Goal: Task Accomplishment & Management: Manage account settings

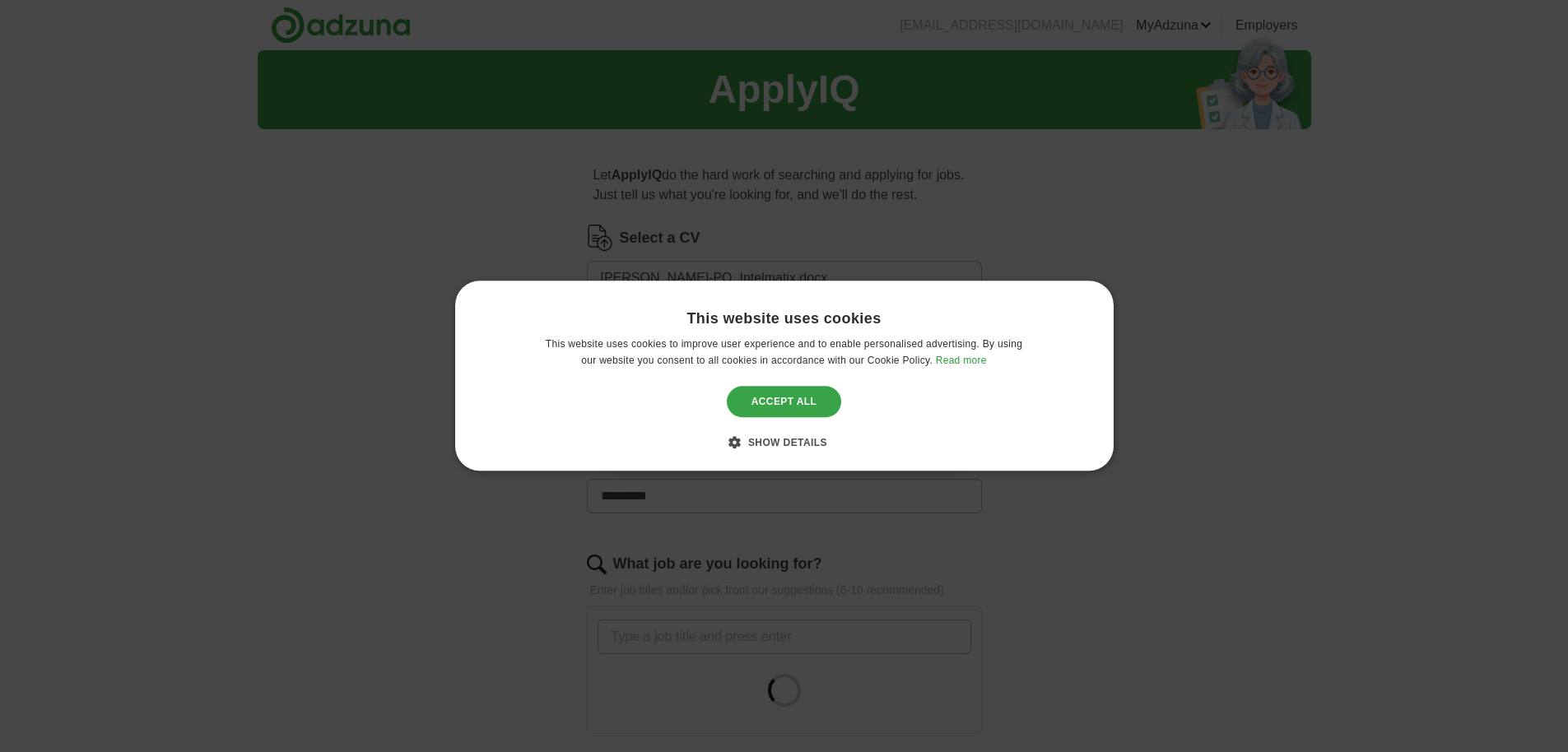
click at [806, 400] on div "Accept all" at bounding box center [784, 402] width 115 height 32
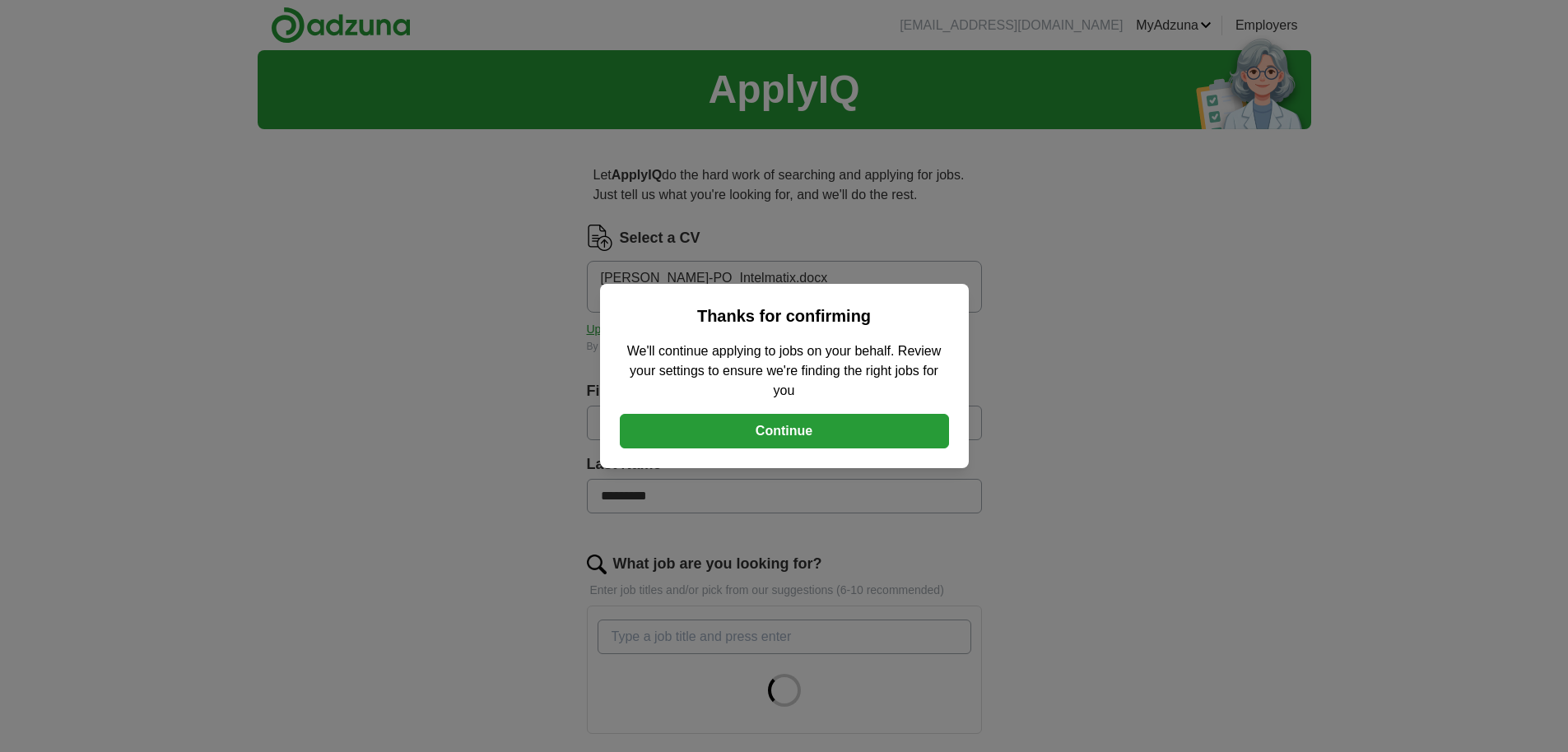
click at [803, 426] on button "Continue" at bounding box center [784, 432] width 329 height 35
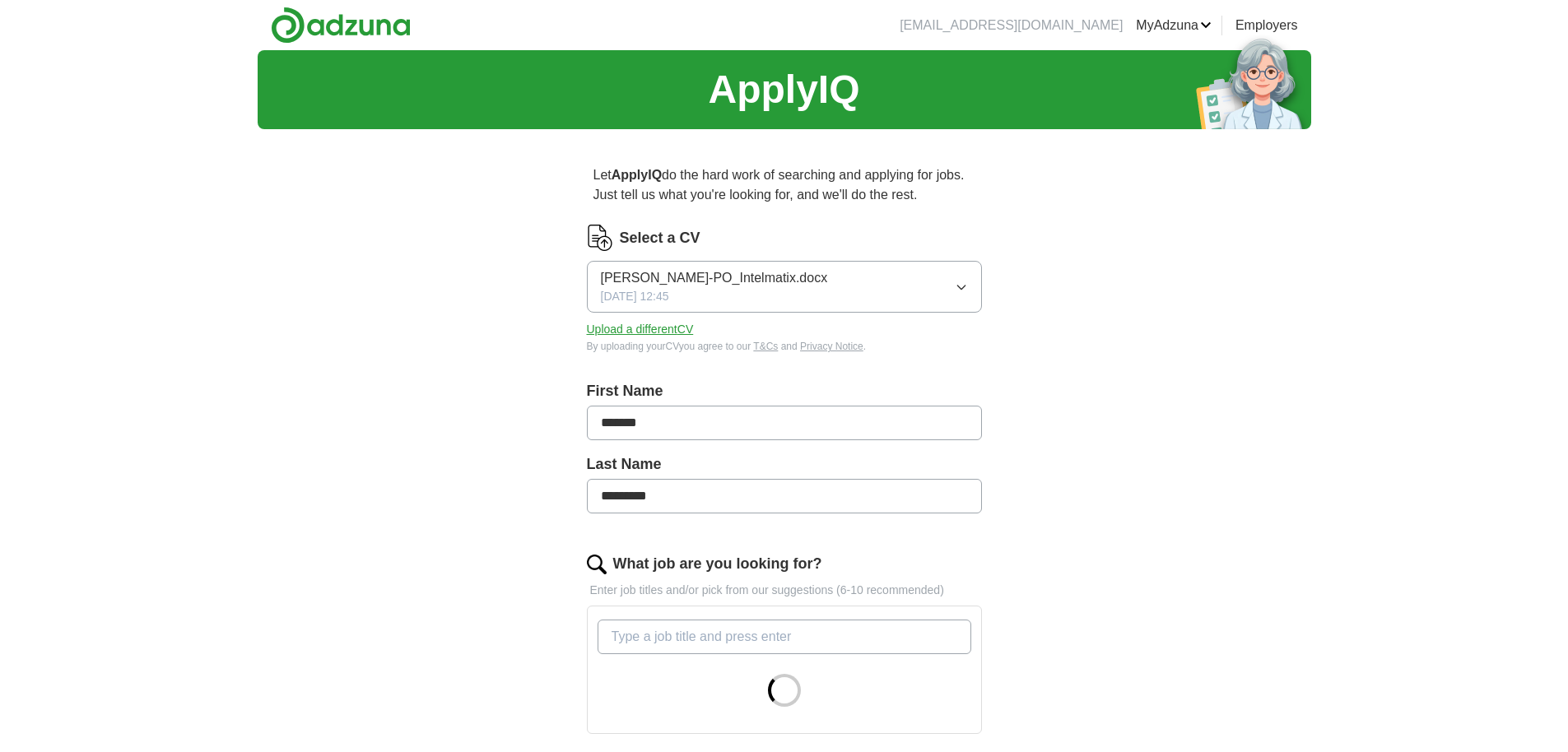
click at [619, 339] on button "Upload a different CV" at bounding box center [640, 329] width 107 height 17
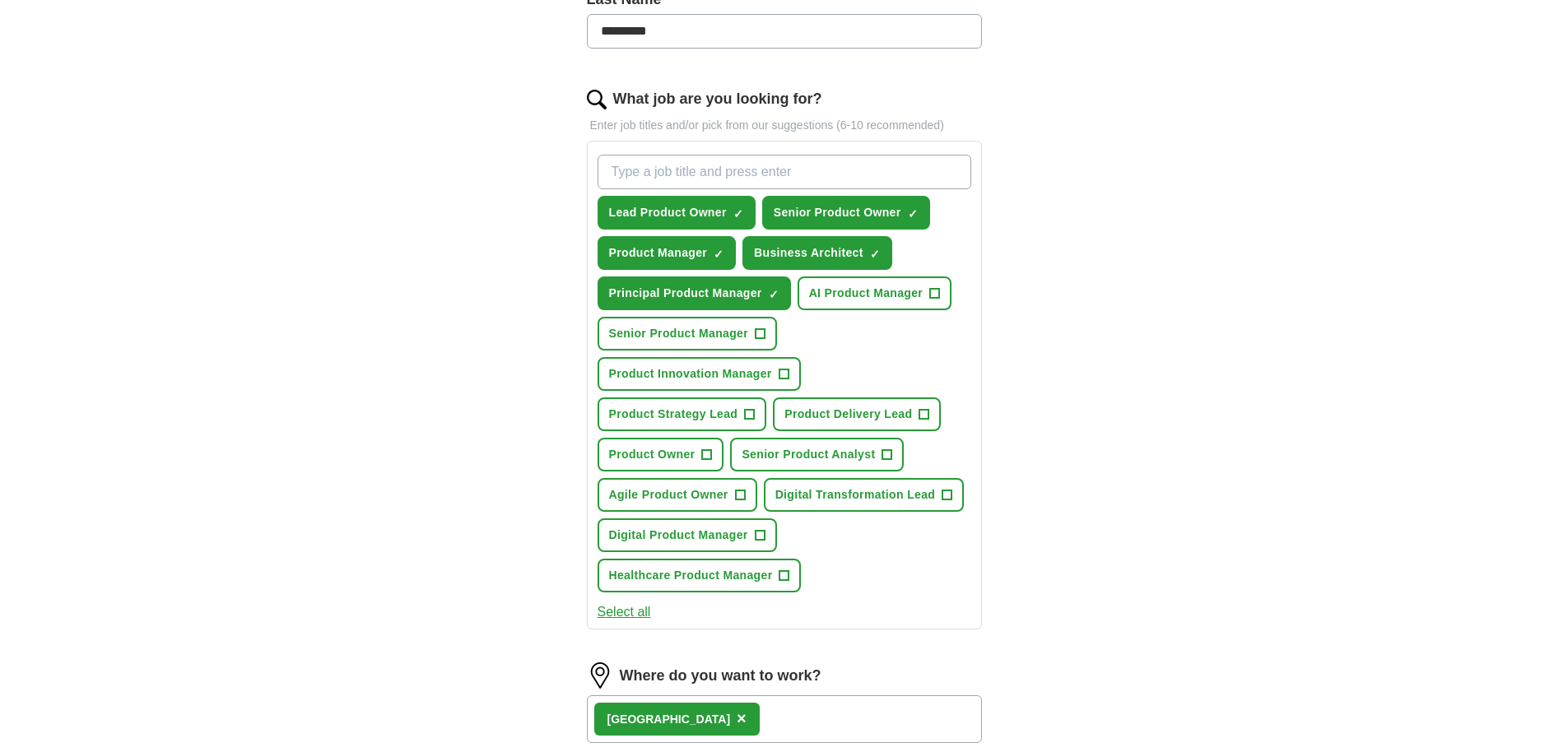
scroll to position [467, 0]
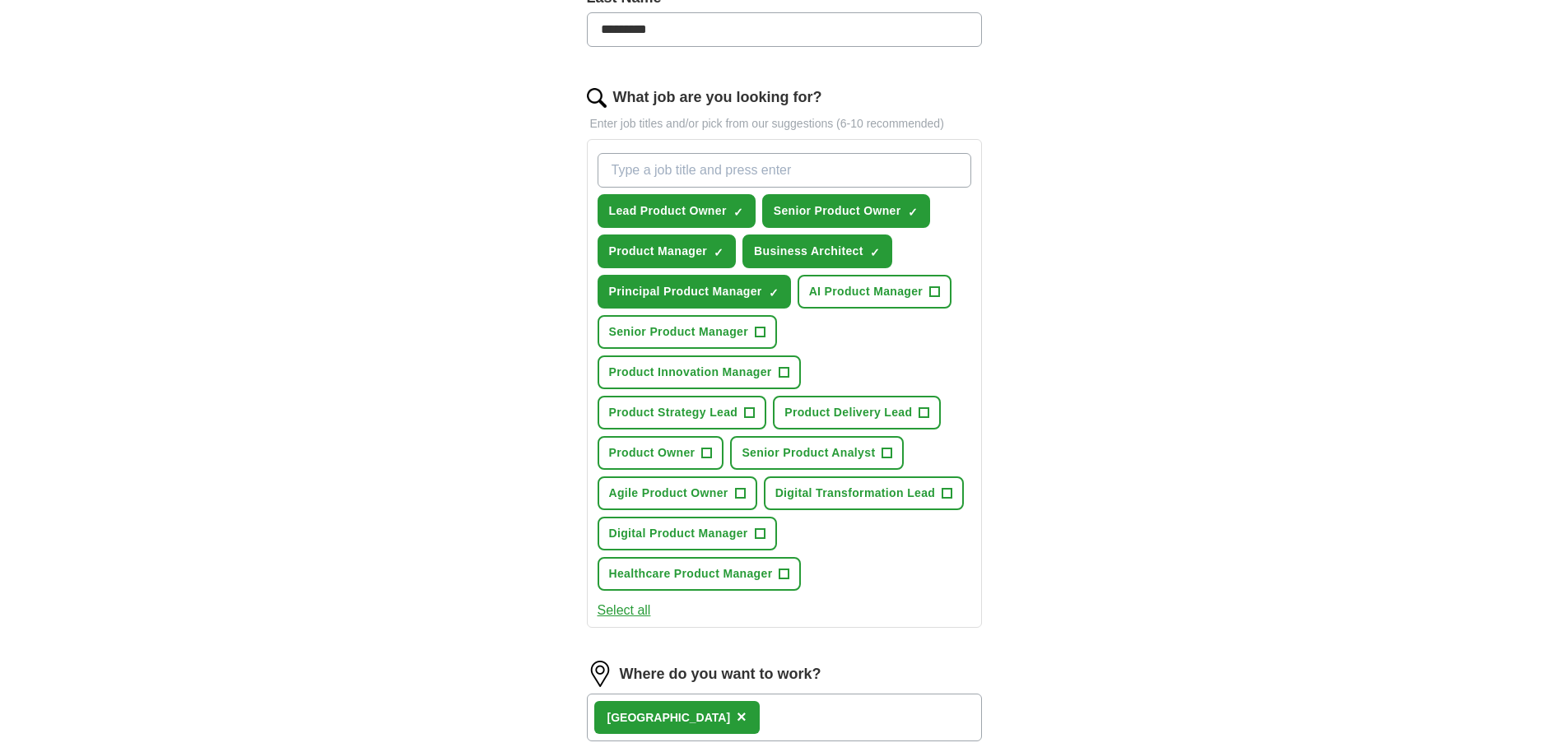
click at [710, 323] on button "Senior Product Manager +" at bounding box center [687, 332] width 181 height 34
click at [912, 289] on span "AI Product Manager" at bounding box center [866, 291] width 115 height 17
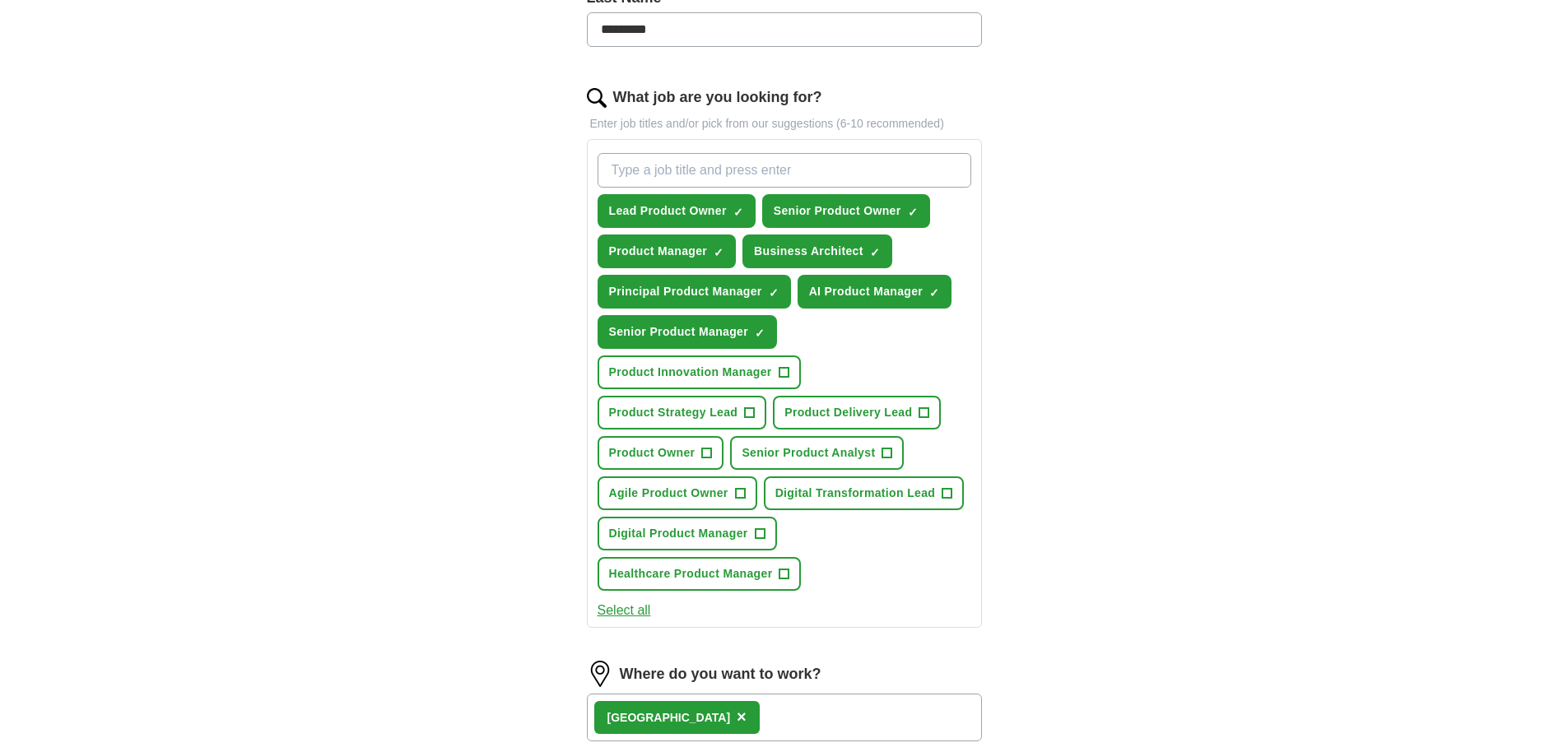
click at [839, 447] on span "Senior Product Analyst" at bounding box center [808, 453] width 133 height 17
click at [854, 488] on span "Digital Transformation Lead" at bounding box center [855, 493] width 161 height 17
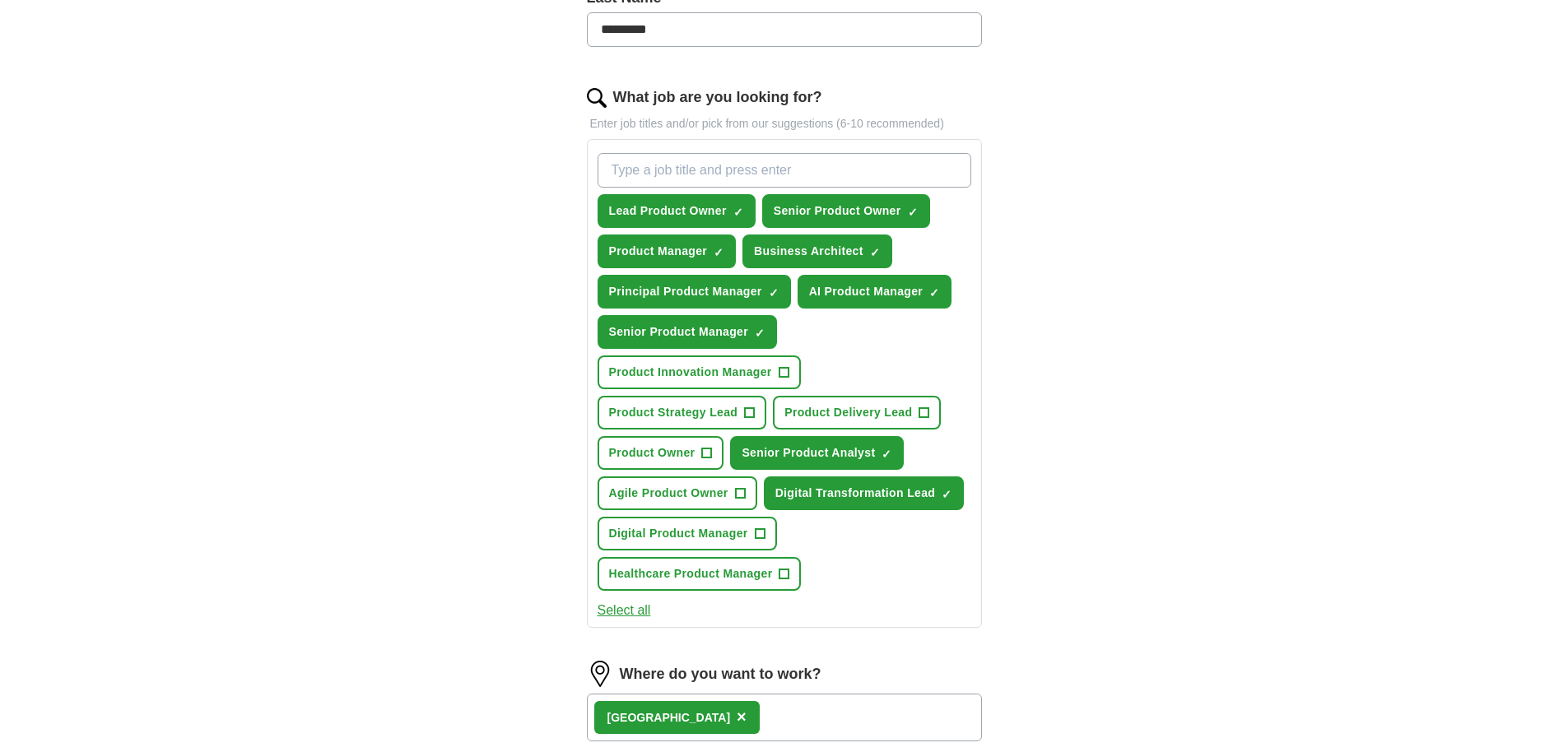
click at [711, 485] on span "Agile Product Owner" at bounding box center [668, 493] width 119 height 17
click at [691, 456] on span "Product Owner" at bounding box center [652, 453] width 87 height 17
click at [721, 529] on span "Digital Product Manager" at bounding box center [678, 533] width 139 height 17
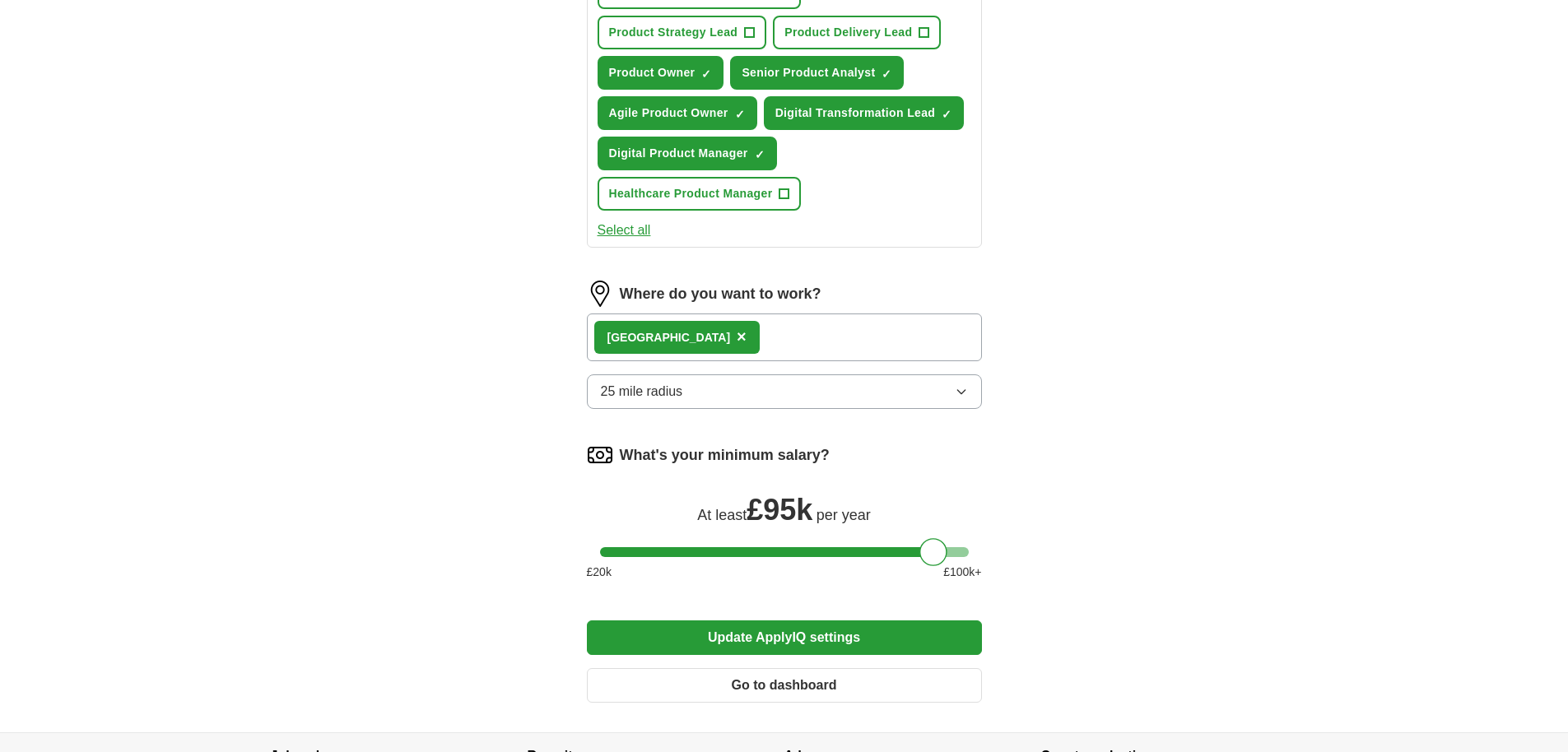
scroll to position [852, 0]
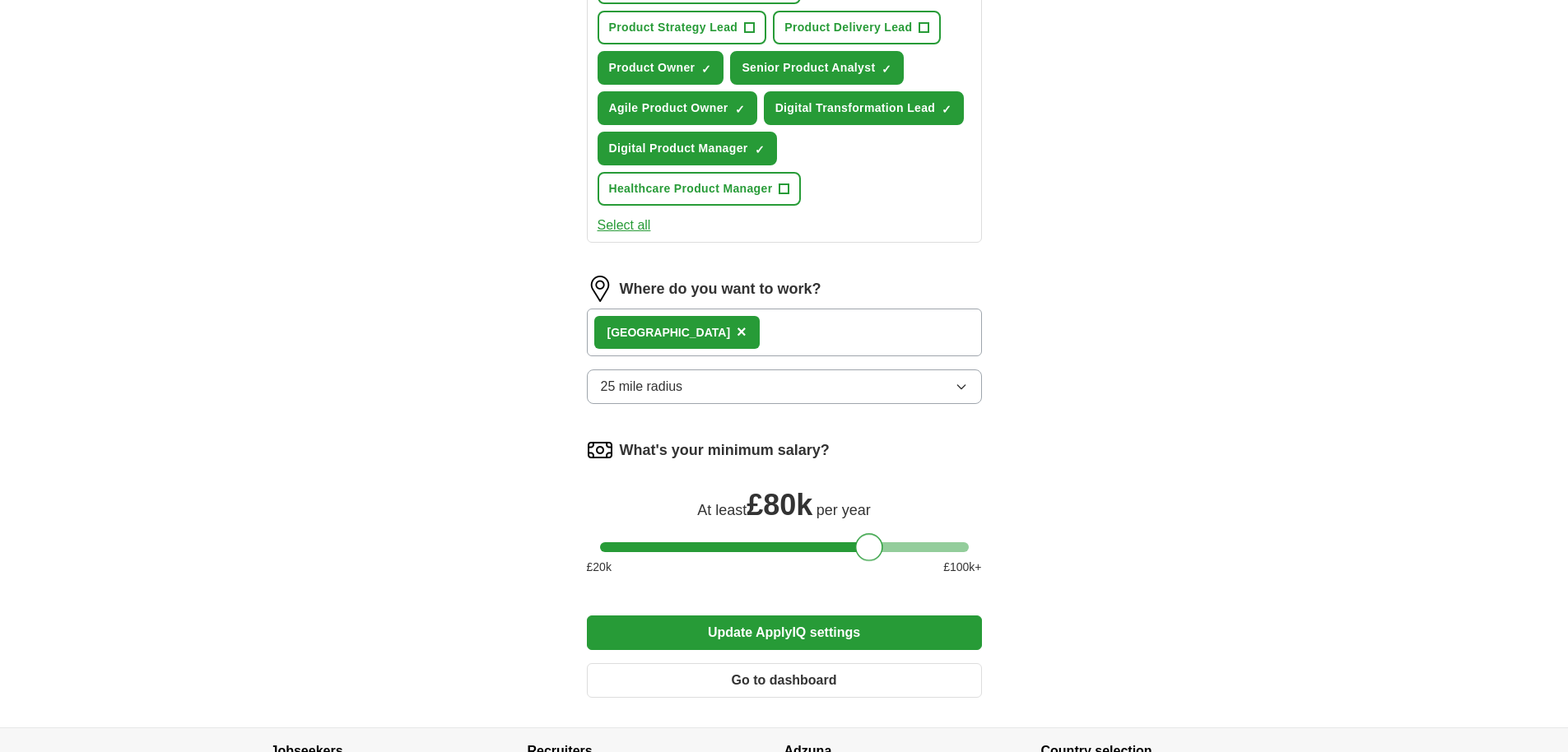
drag, startPoint x: 931, startPoint y: 545, endPoint x: 868, endPoint y: 547, distance: 63.0
click at [868, 547] on div at bounding box center [869, 547] width 28 height 28
click at [774, 631] on button "Update ApplyIQ settings" at bounding box center [784, 633] width 395 height 35
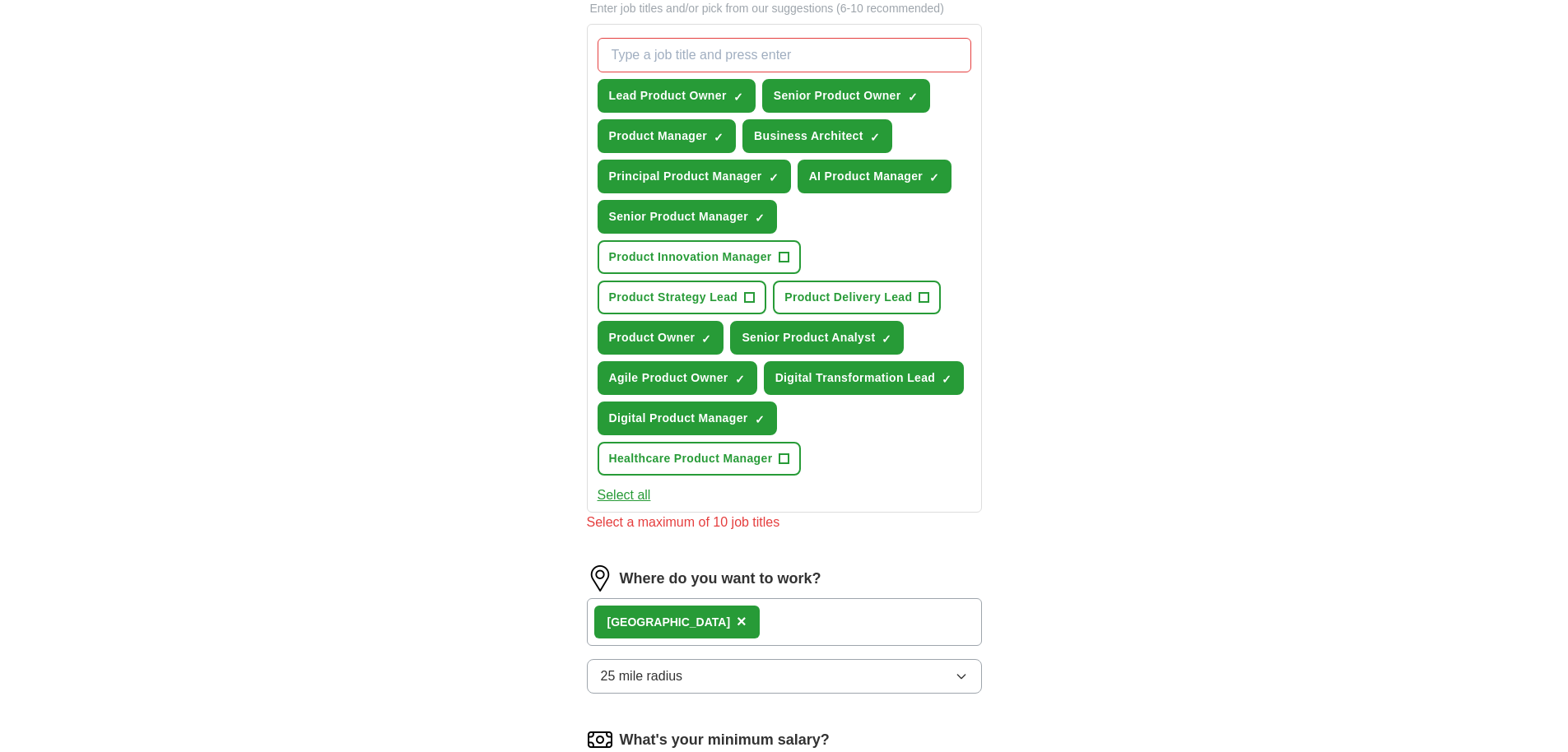
scroll to position [581, 0]
click at [0, 0] on span "×" at bounding box center [0, 0] width 0 height 0
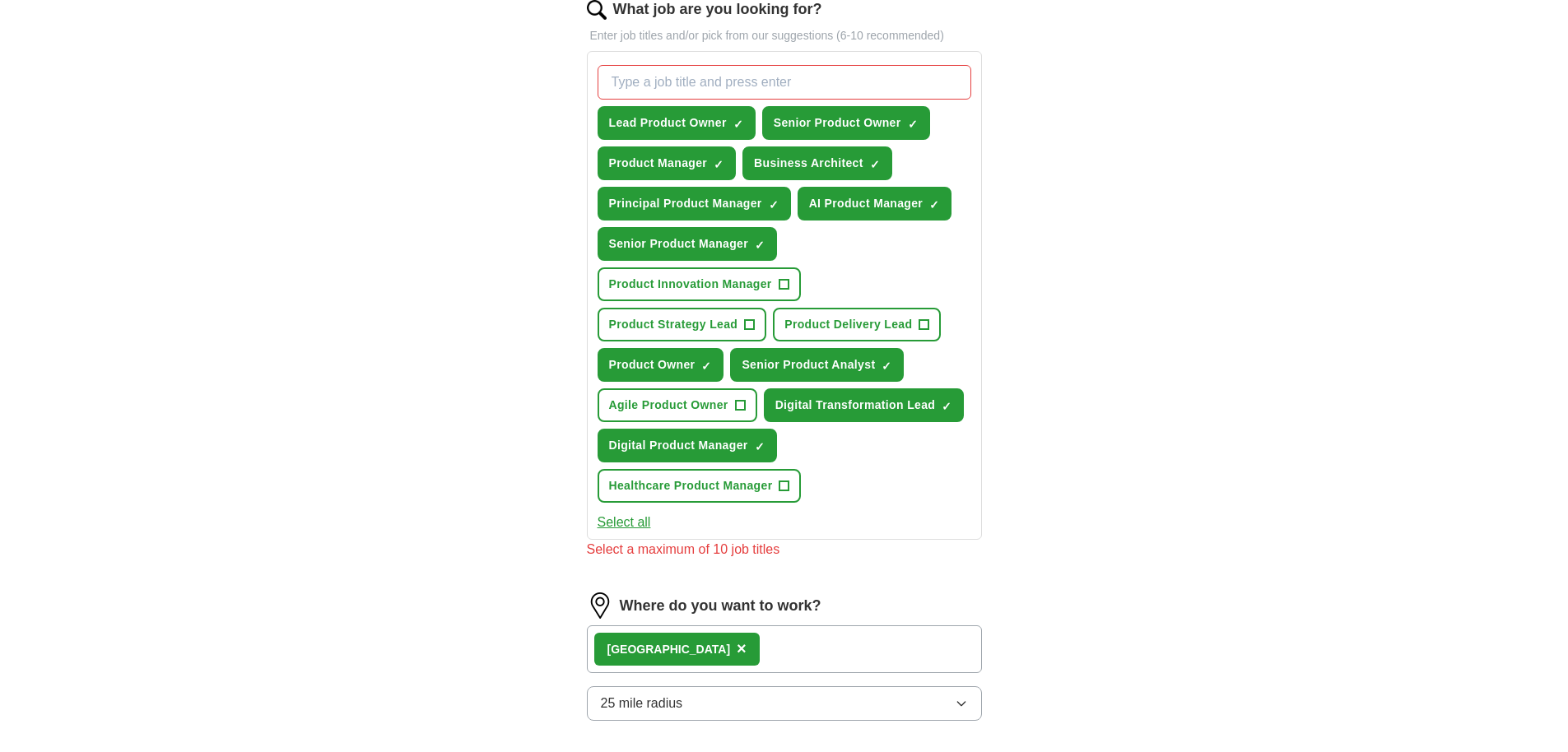
scroll to position [552, 0]
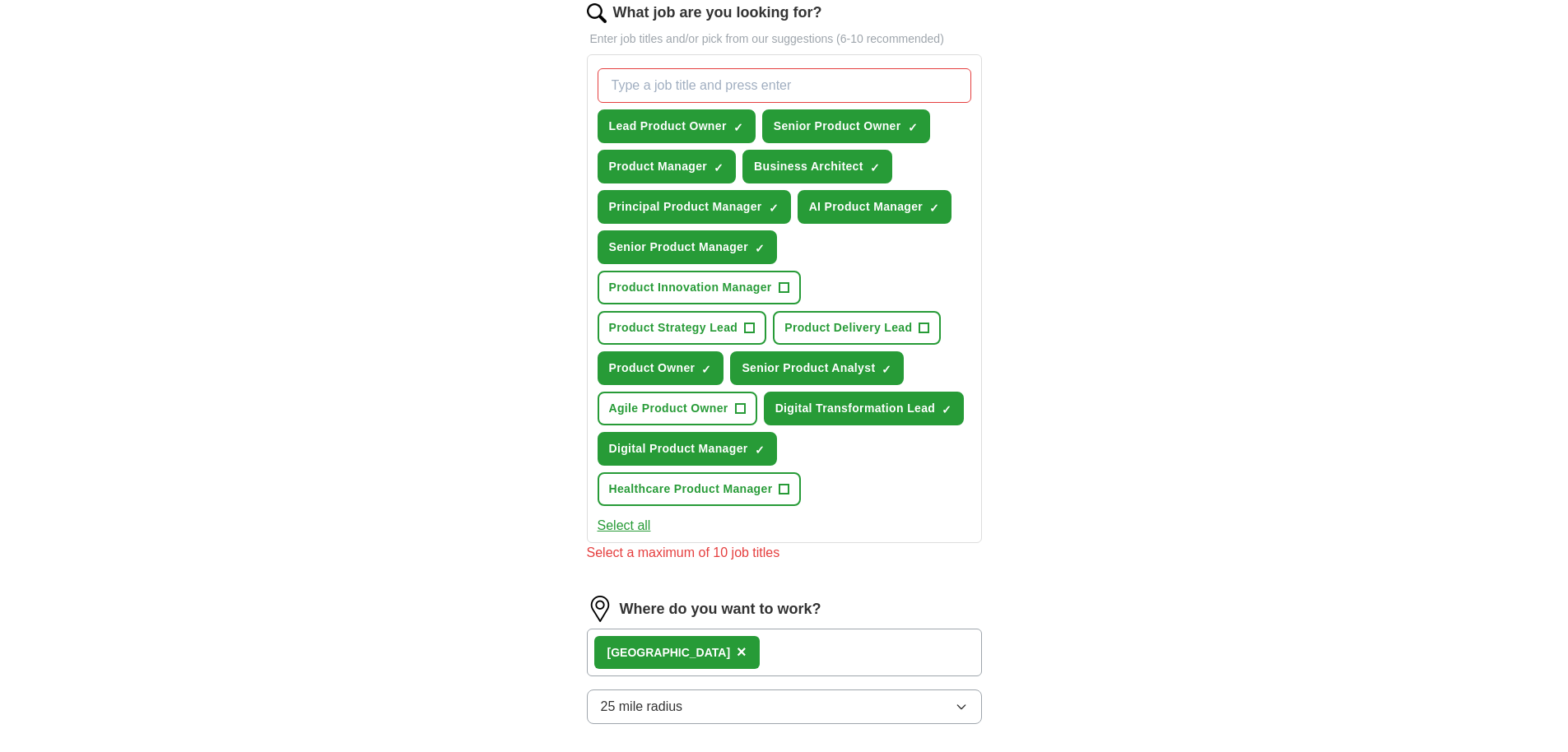
click at [0, 0] on span "×" at bounding box center [0, 0] width 0 height 0
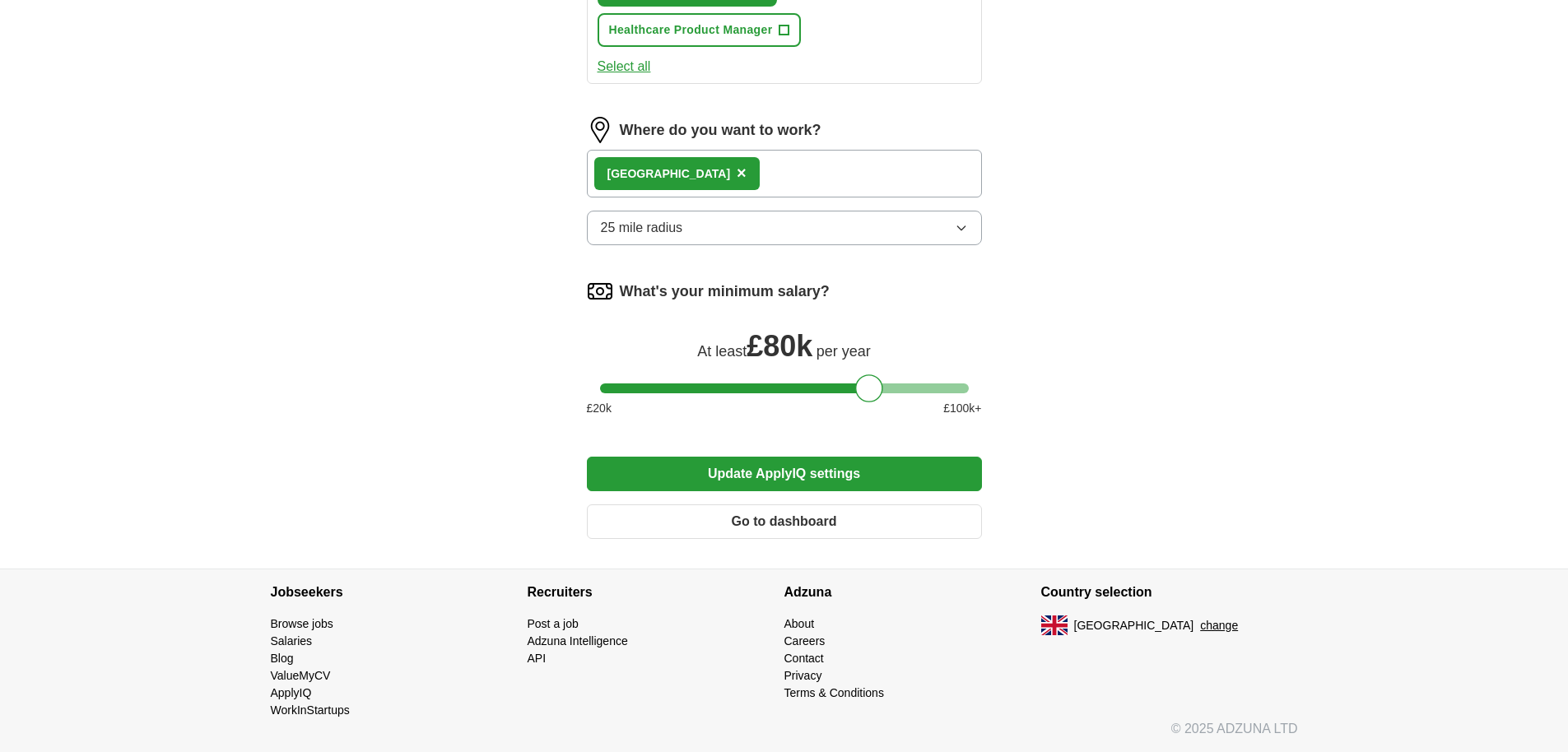
scroll to position [1011, 0]
click at [813, 469] on button "Update ApplyIQ settings" at bounding box center [784, 474] width 395 height 35
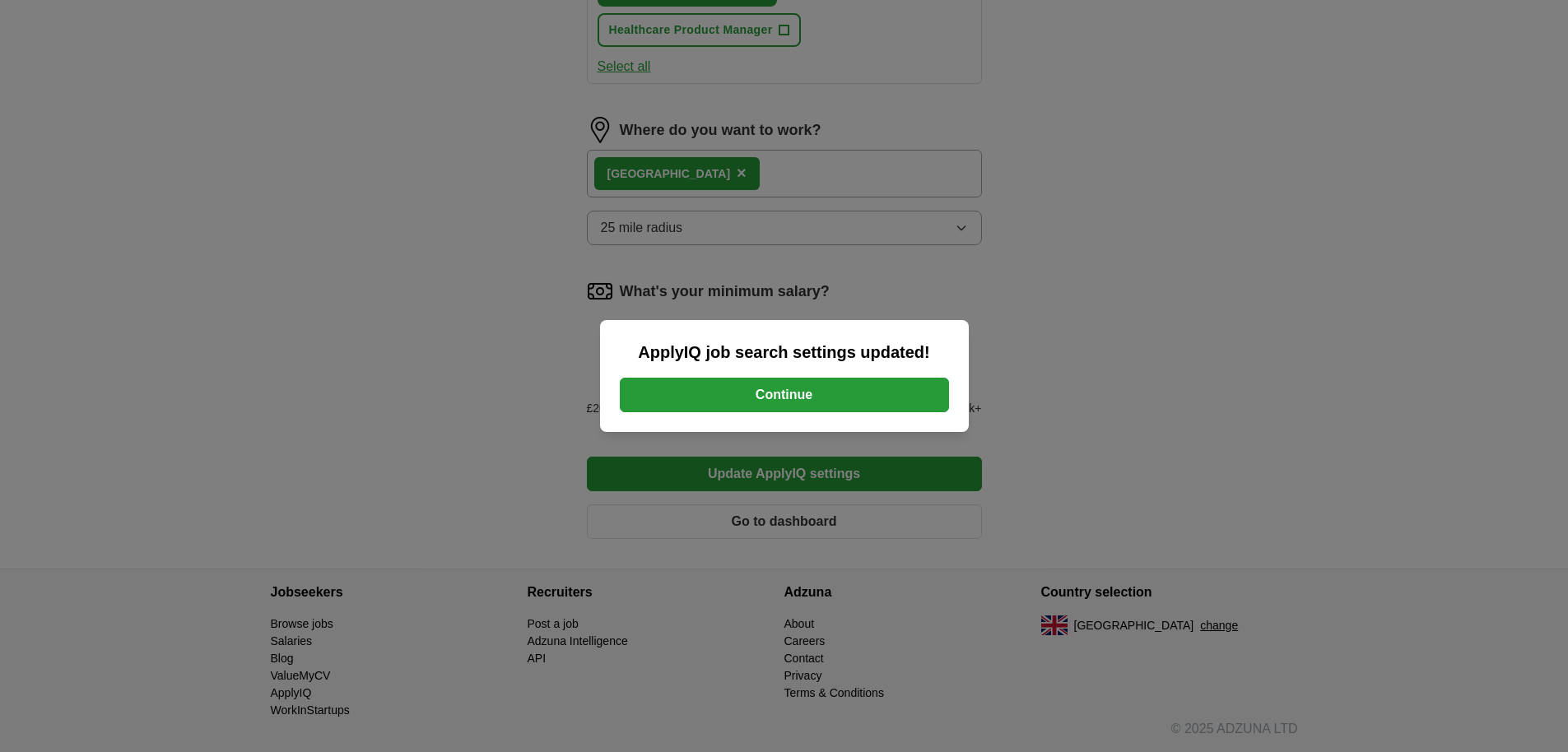
click at [885, 390] on button "Continue" at bounding box center [784, 395] width 329 height 35
